Goal: Task Accomplishment & Management: Manage account settings

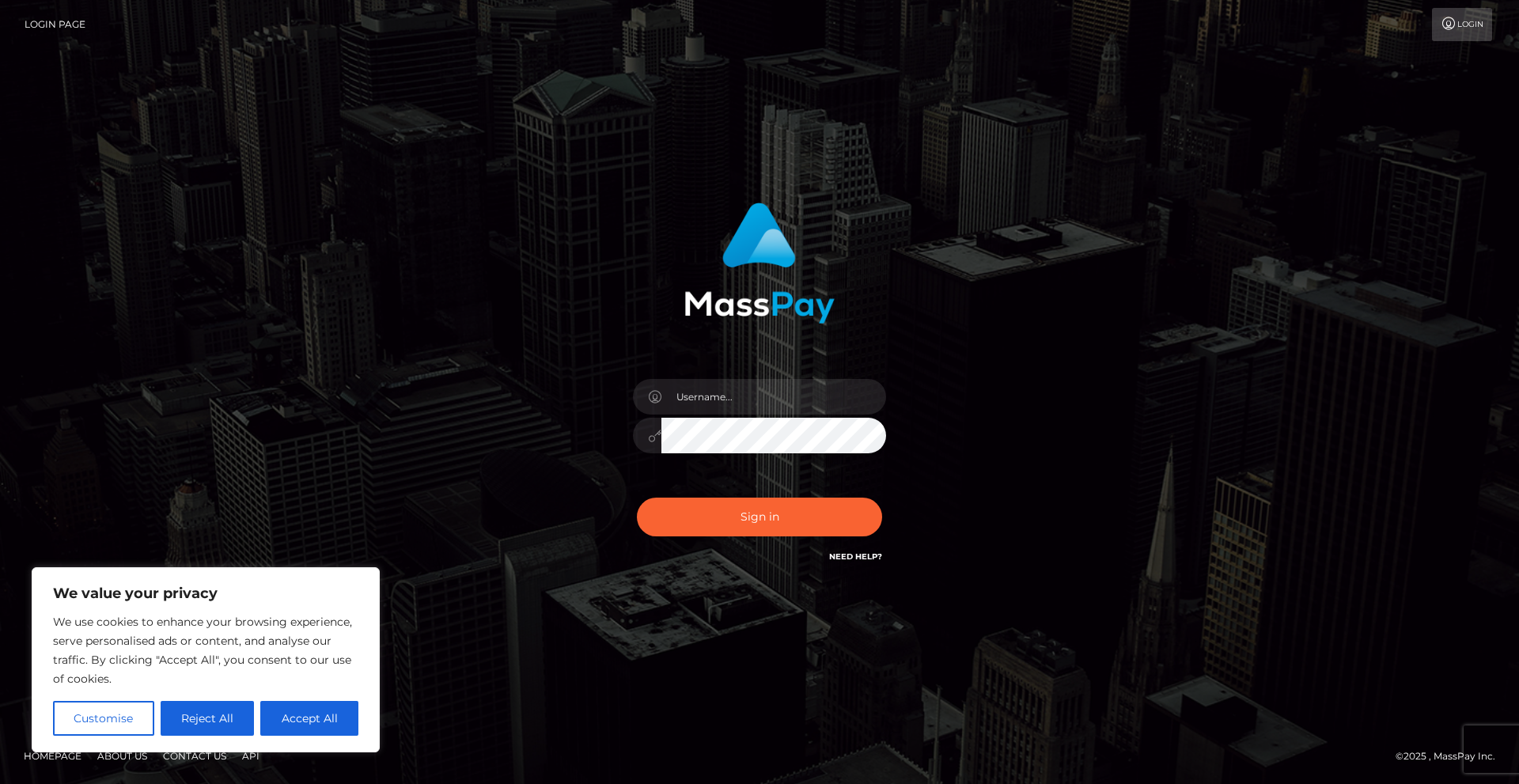
click at [773, 395] on input "text" at bounding box center [774, 397] width 225 height 35
click at [241, 716] on button "Reject All" at bounding box center [207, 718] width 94 height 35
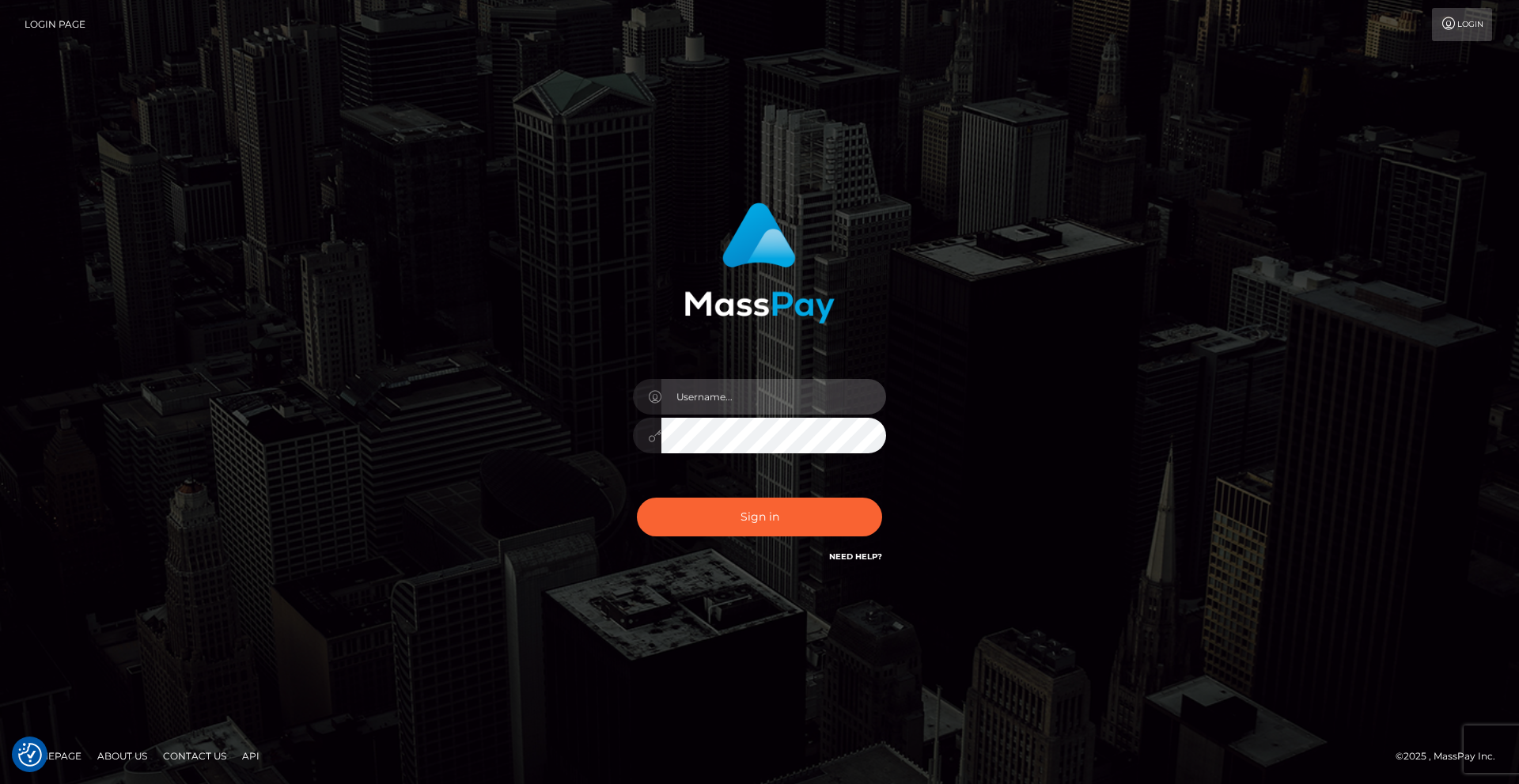
click at [738, 405] on input "text" at bounding box center [774, 397] width 225 height 35
type input "nerdiellaofficial@gmail.com"
click at [637, 498] on button "Sign in" at bounding box center [759, 517] width 245 height 39
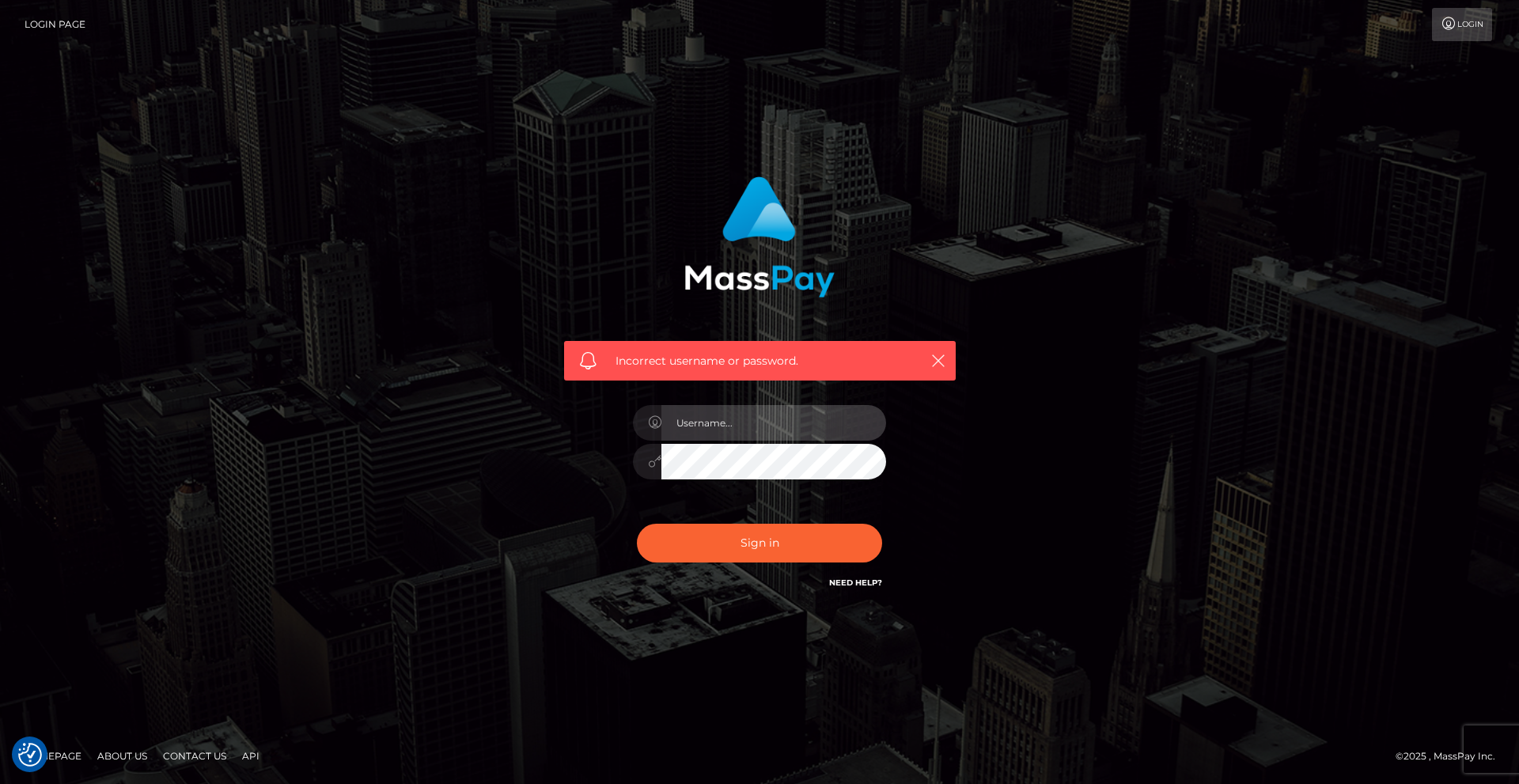
click at [725, 433] on input "text" at bounding box center [774, 423] width 225 height 35
type input "nerdiellaofficial@gmail.com"
click at [637, 524] on button "Sign in" at bounding box center [759, 543] width 245 height 39
click at [729, 430] on input "text" at bounding box center [774, 423] width 225 height 35
type input "nerdiellaofficial@gmail.com"
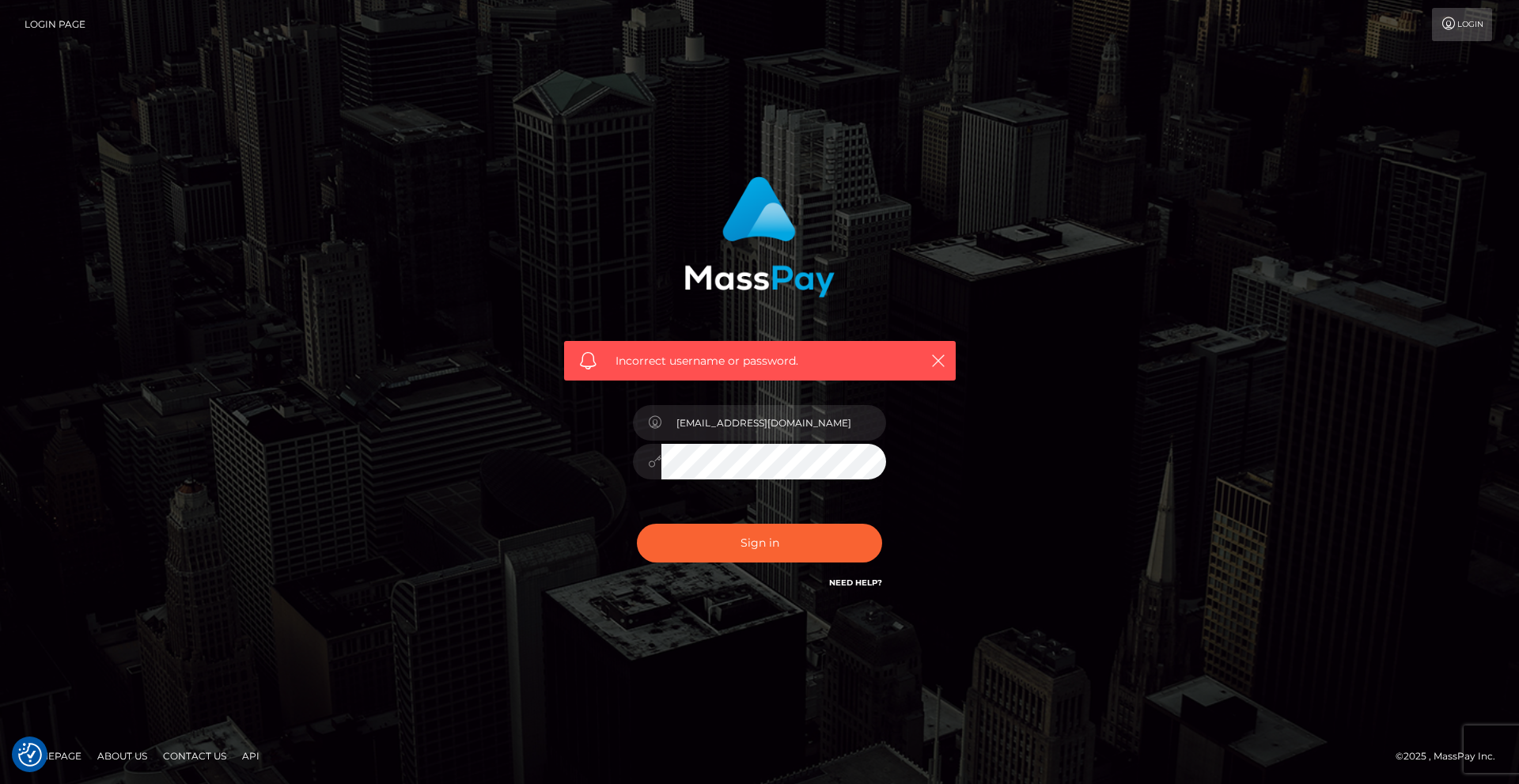
click at [637, 524] on button "Sign in" at bounding box center [759, 543] width 245 height 39
click at [1453, 22] on icon at bounding box center [1449, 24] width 17 height 13
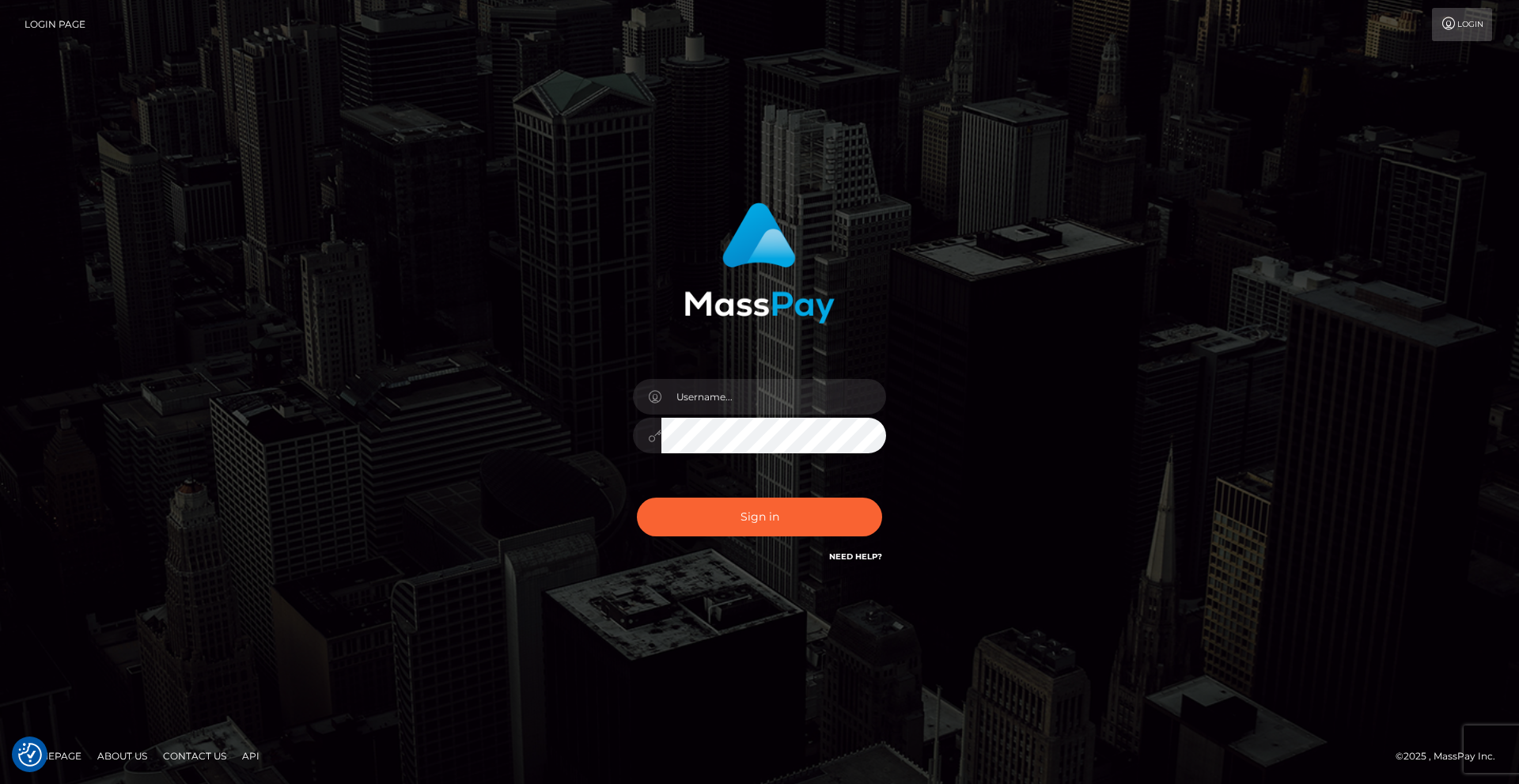
click at [856, 553] on link "Need Help?" at bounding box center [855, 557] width 53 height 10
